Goal: Information Seeking & Learning: Understand process/instructions

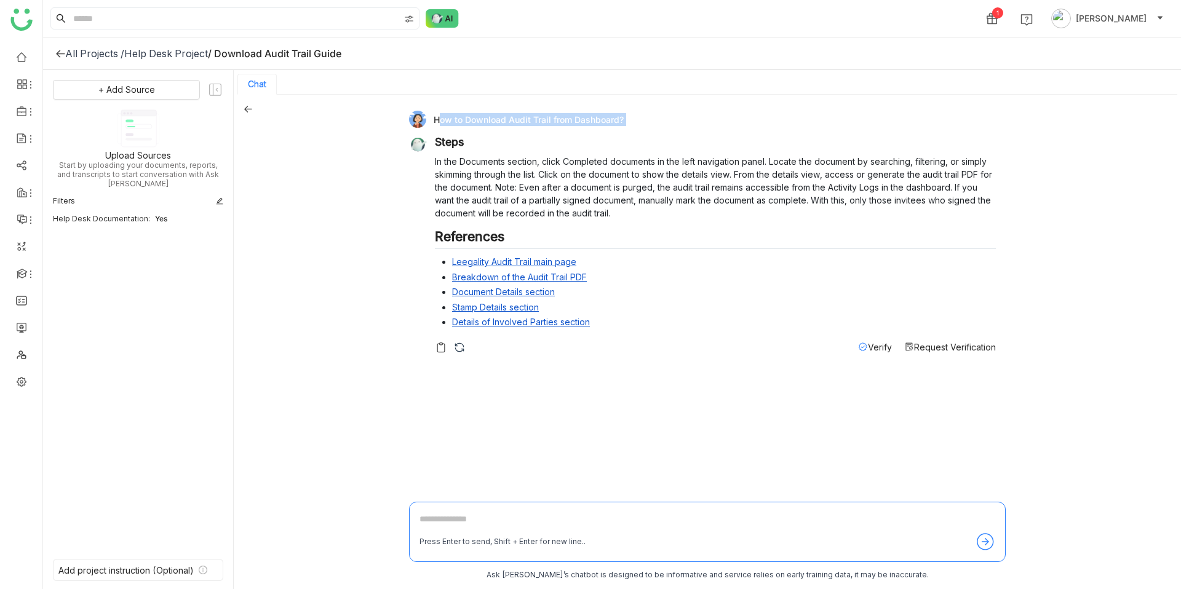
click at [516, 124] on div "How to Download Audit Trail from Dashboard?" at bounding box center [702, 119] width 587 height 17
click at [504, 122] on div "How to Download Audit Trail from Dashboard?" at bounding box center [702, 119] width 587 height 17
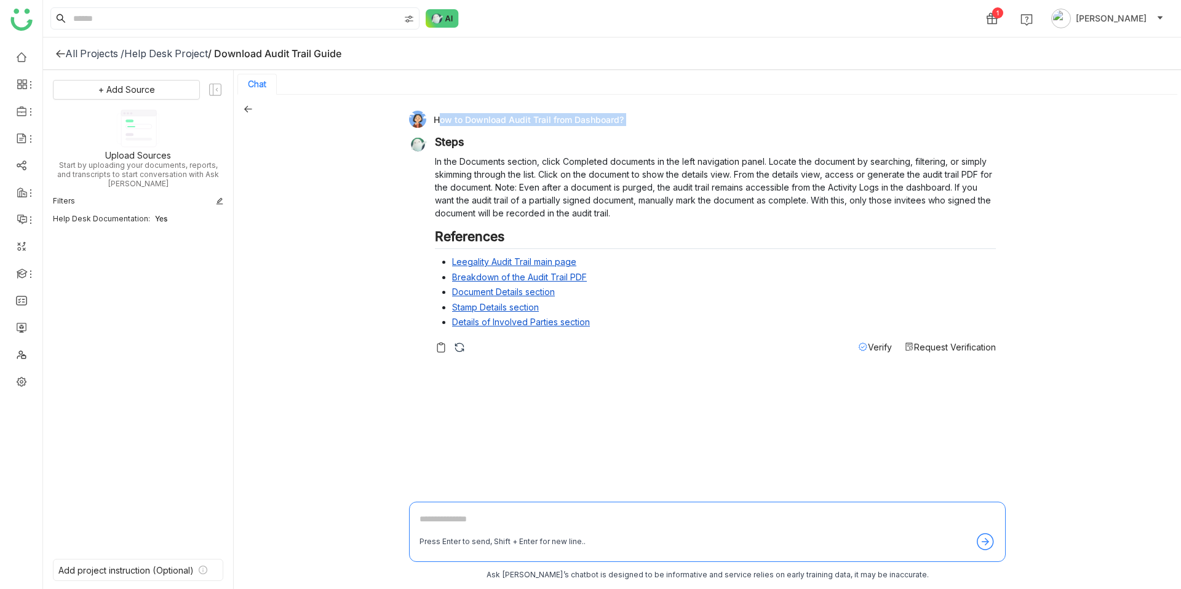
click at [504, 122] on div "How to Download Audit Trail from Dashboard?" at bounding box center [702, 119] width 587 height 17
click at [499, 122] on div "How to Download Audit Trail from Dashboard?" at bounding box center [702, 119] width 587 height 17
click at [460, 349] on img at bounding box center [459, 347] width 12 height 12
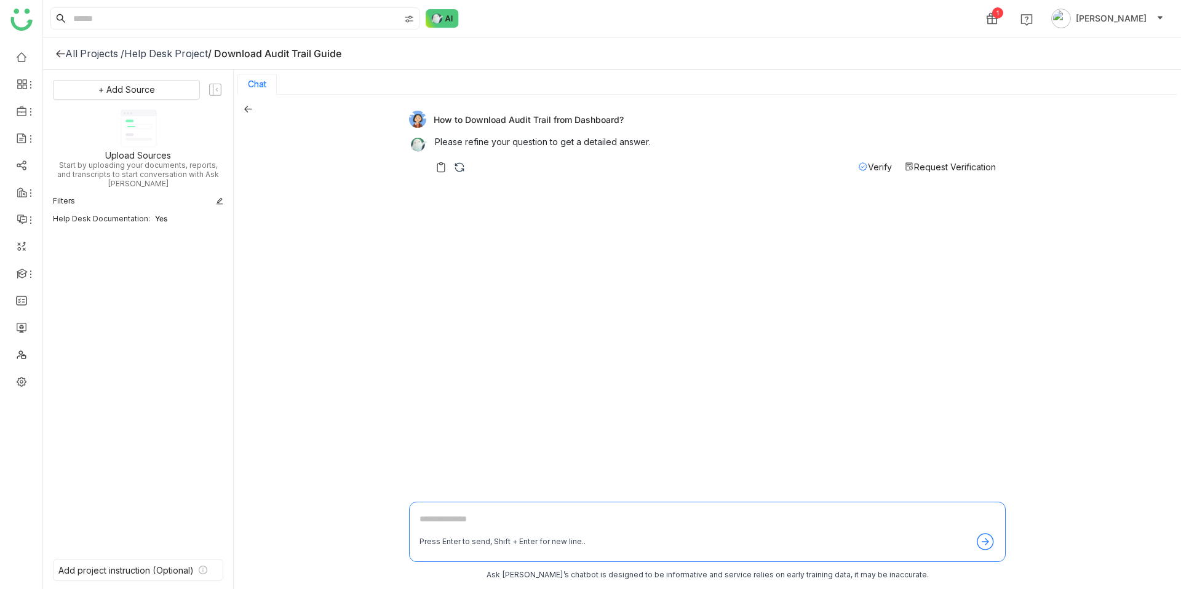
click at [460, 164] on img at bounding box center [459, 167] width 12 height 12
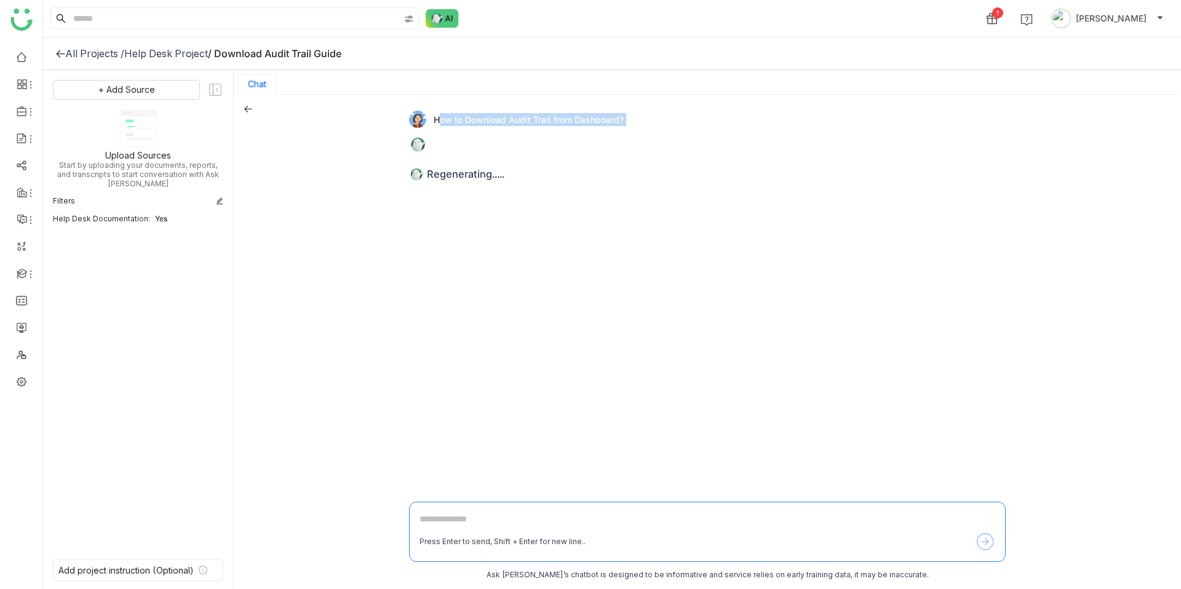
drag, startPoint x: 430, startPoint y: 119, endPoint x: 698, endPoint y: 119, distance: 268.2
click at [698, 119] on div "How to Download Audit Trail from Dashboard?" at bounding box center [702, 119] width 587 height 17
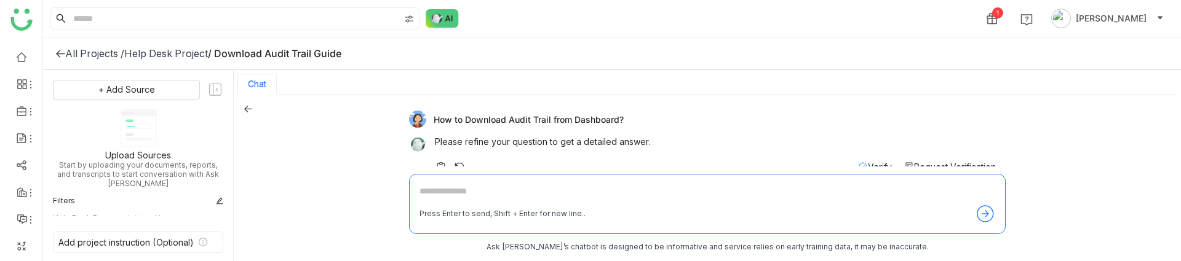
scroll to position [19, 0]
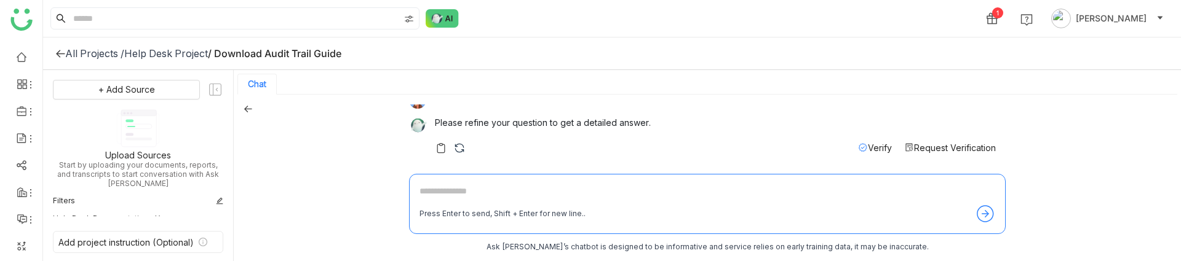
click at [461, 143] on img at bounding box center [459, 148] width 12 height 12
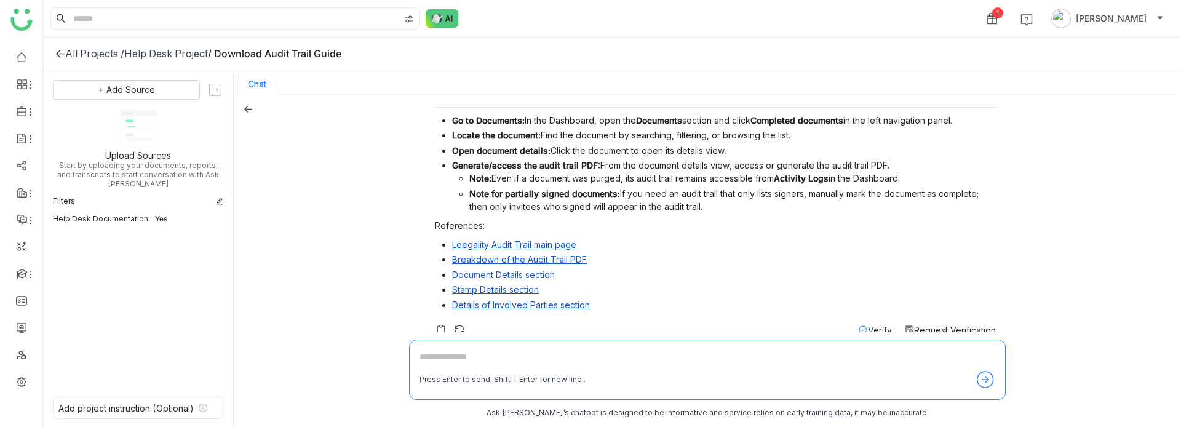
scroll to position [65, 0]
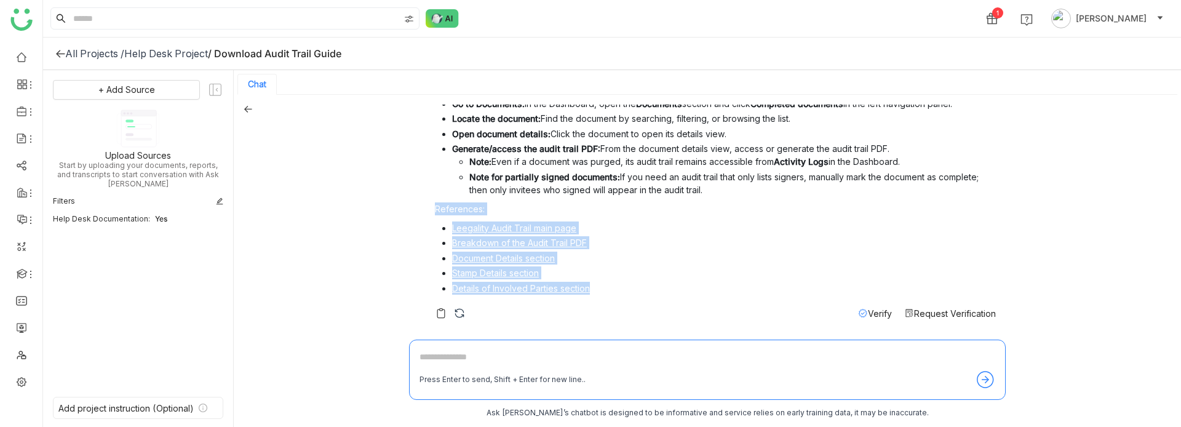
drag, startPoint x: 605, startPoint y: 293, endPoint x: 432, endPoint y: 205, distance: 194.2
click at [432, 205] on div "How to download the audit trail from the dashboard Go to Documents: In the Dash…" at bounding box center [702, 195] width 587 height 250
